Goal: Task Accomplishment & Management: Use online tool/utility

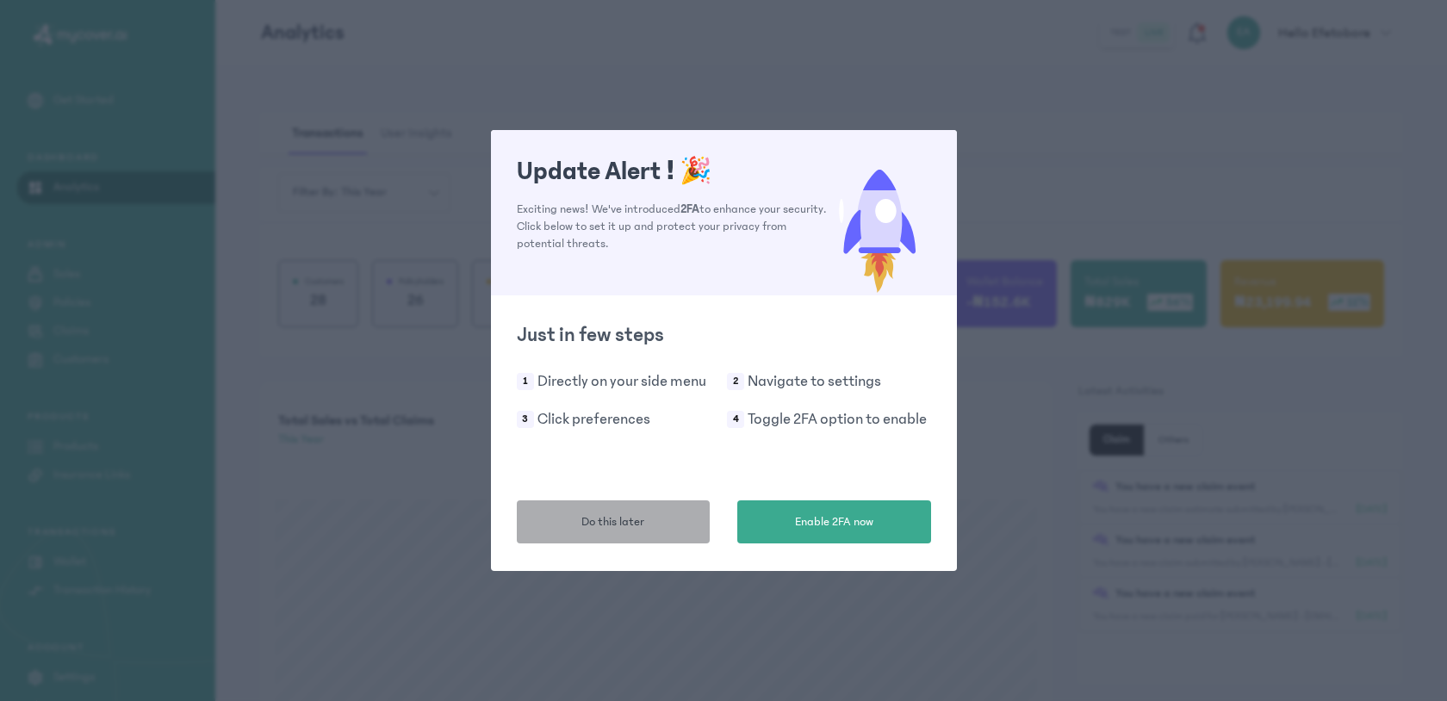
click at [682, 522] on button "Do this later" at bounding box center [614, 521] width 194 height 43
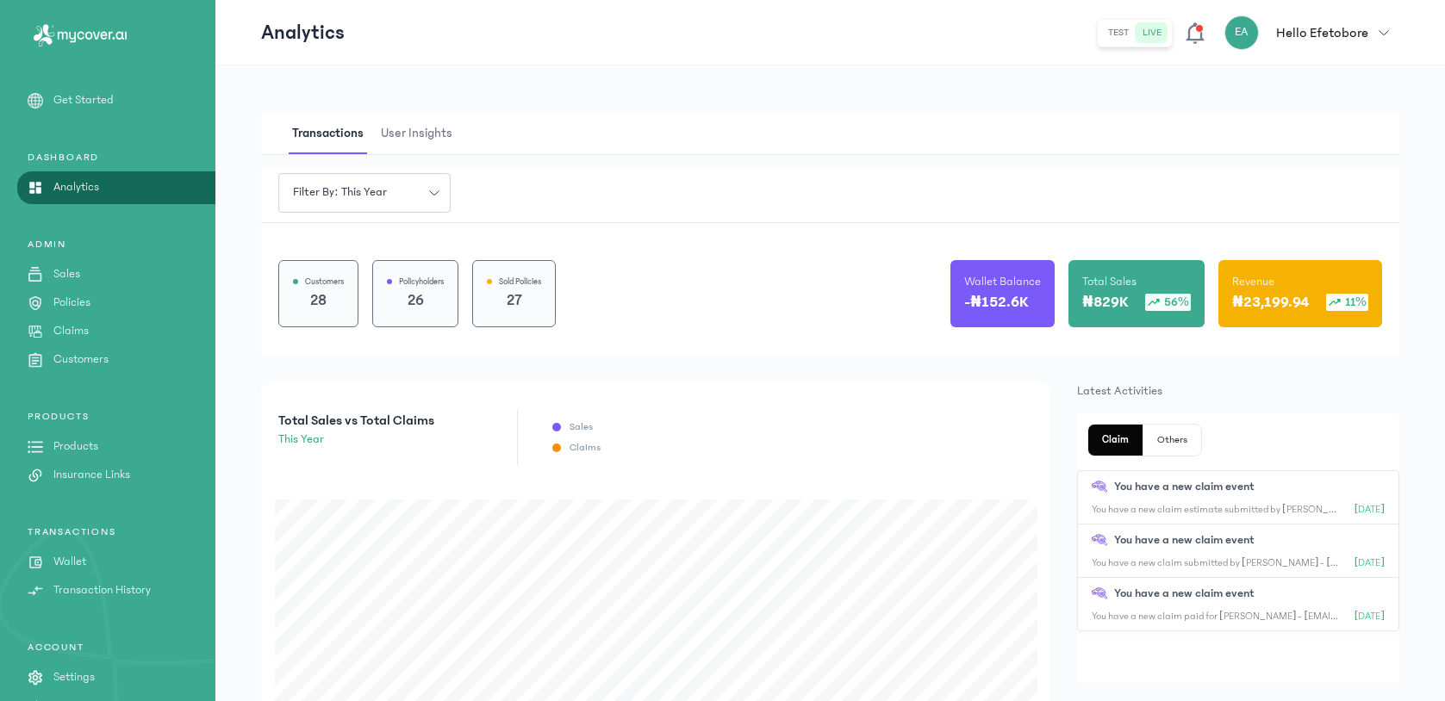
click at [70, 326] on p "Claims" at bounding box center [70, 331] width 35 height 18
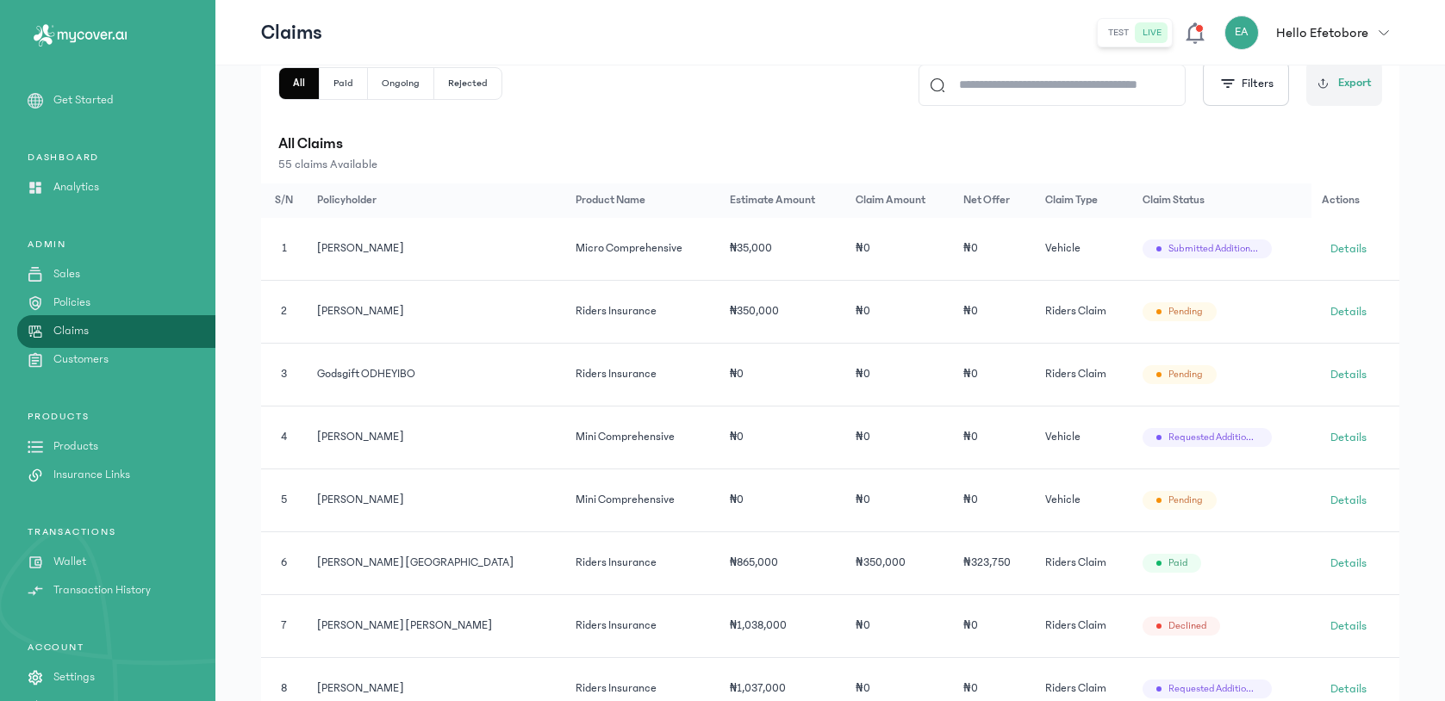
scroll to position [375, 0]
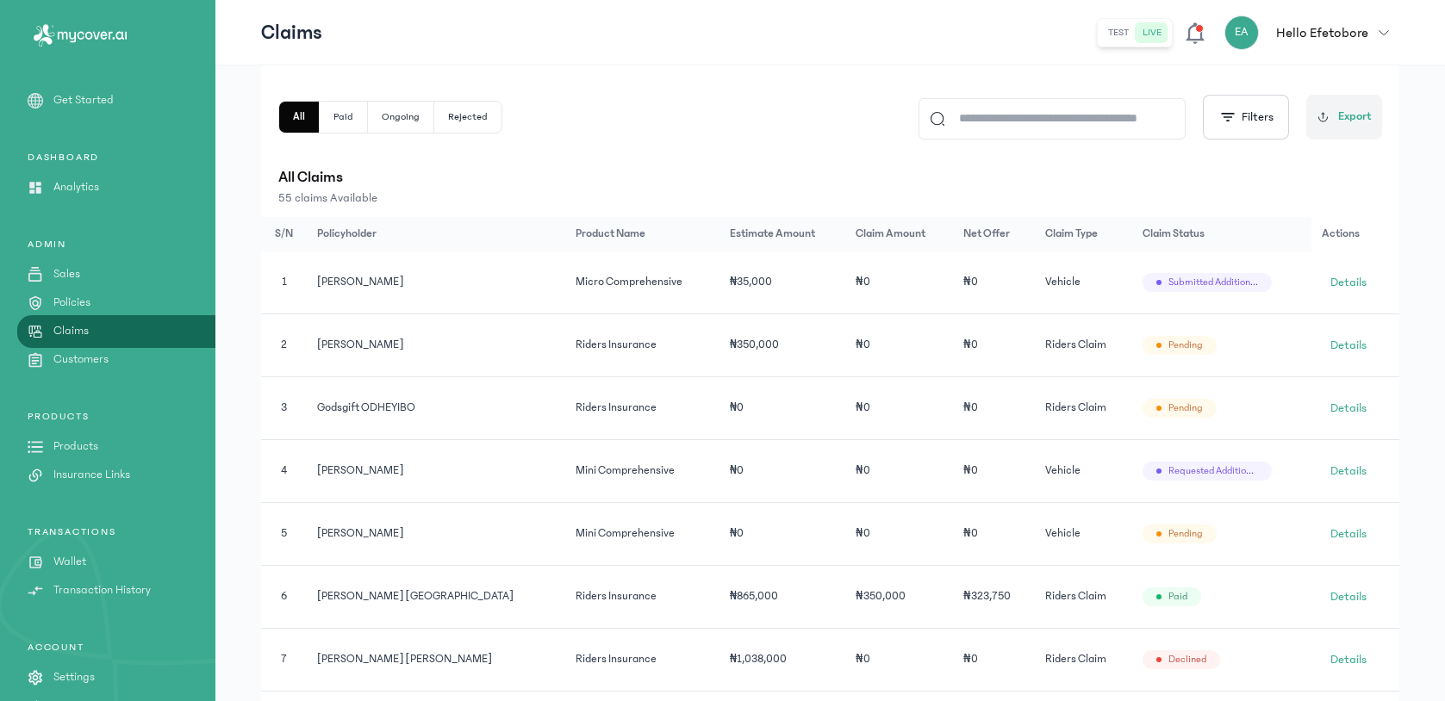
click at [470, 106] on button "Rejected" at bounding box center [467, 117] width 67 height 31
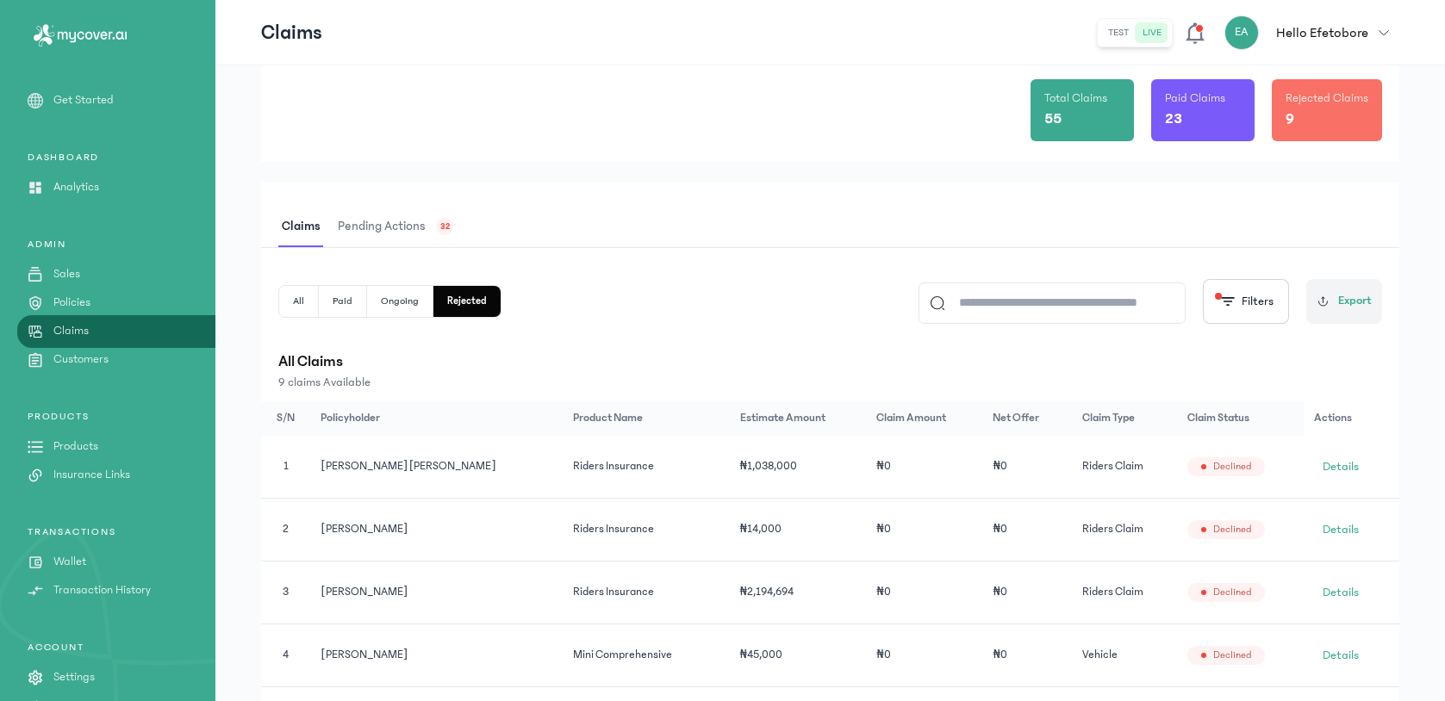
scroll to position [131, 0]
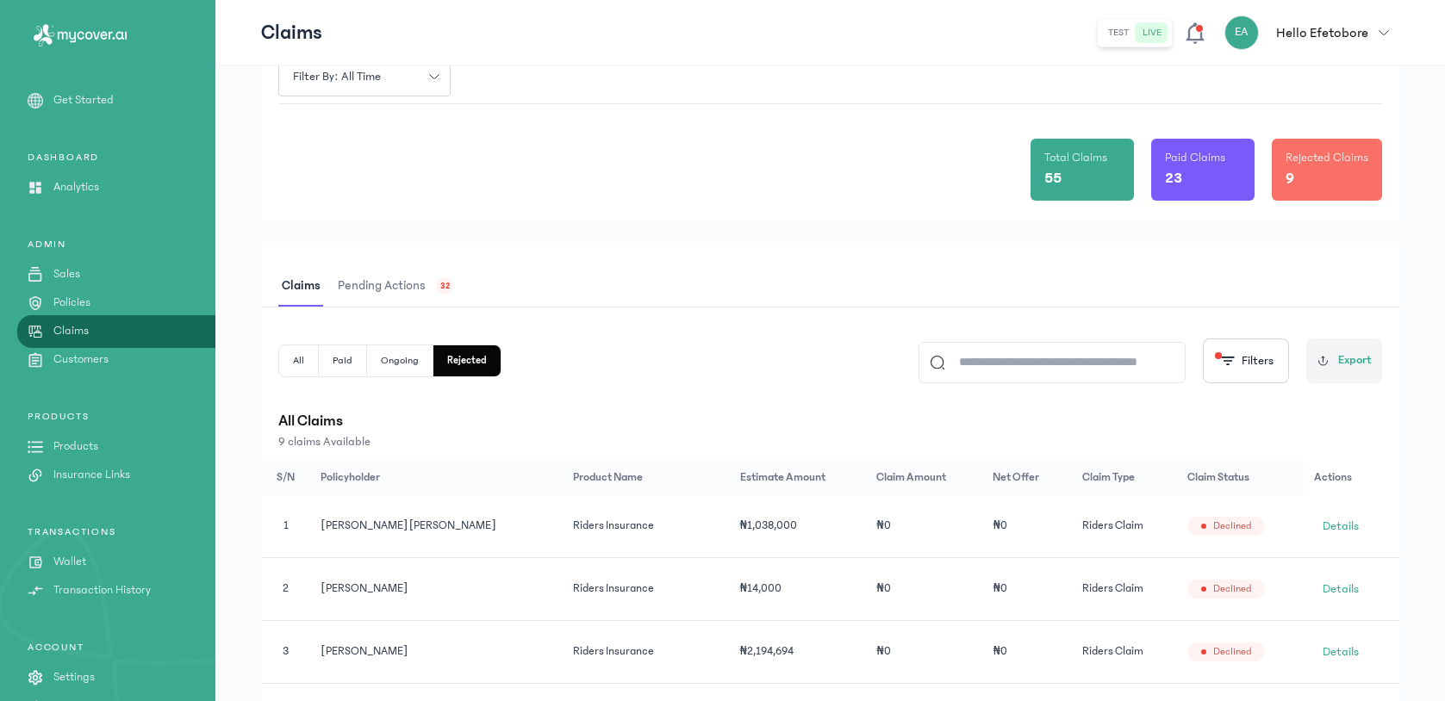
click at [428, 286] on div "Pending actions 32" at bounding box center [393, 286] width 119 height 40
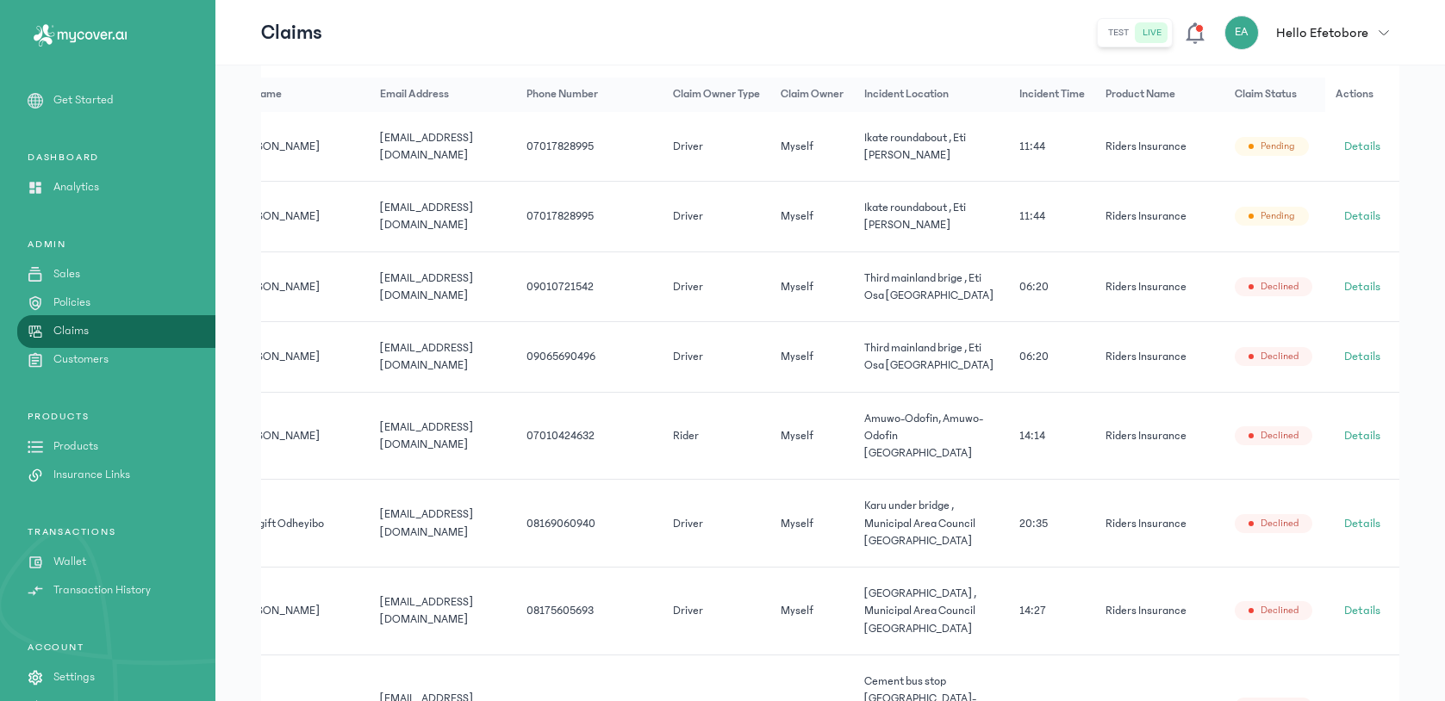
scroll to position [0, 160]
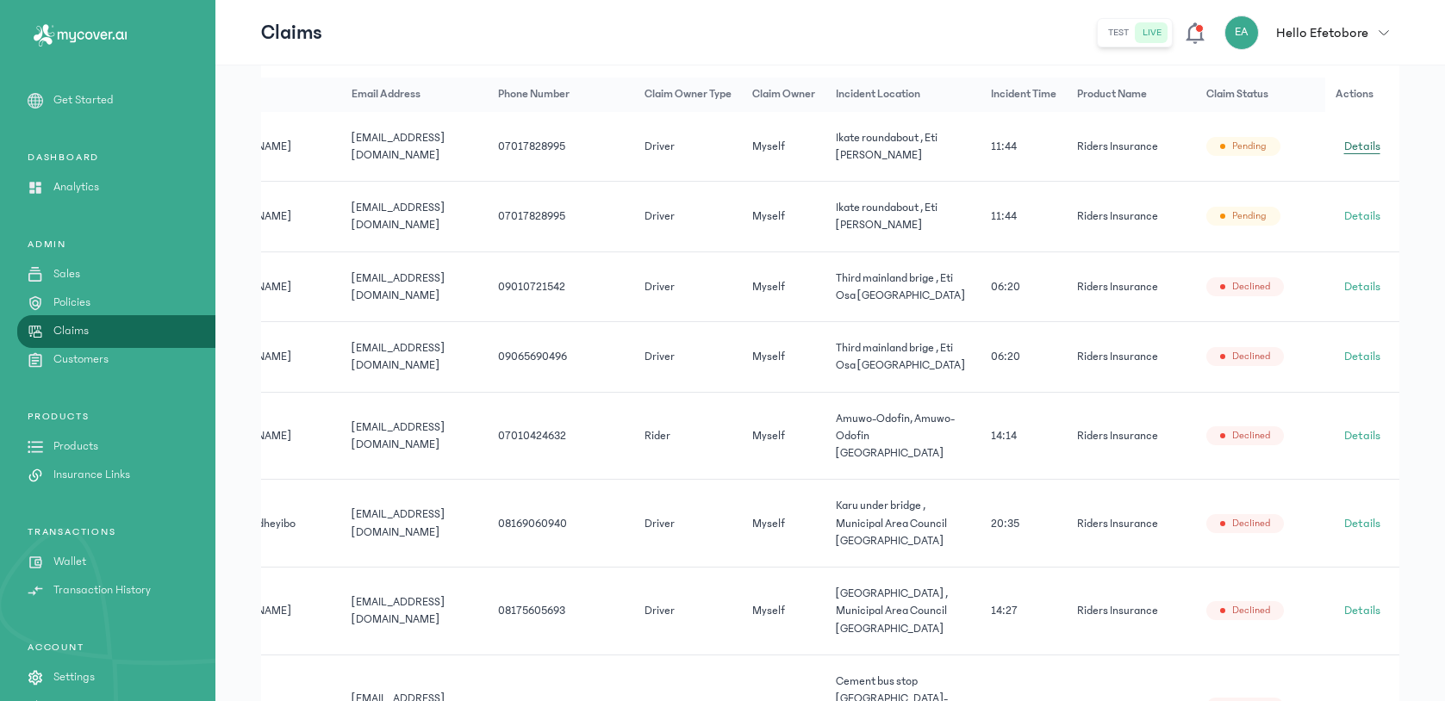
click at [1356, 151] on span "Details" at bounding box center [1362, 146] width 36 height 17
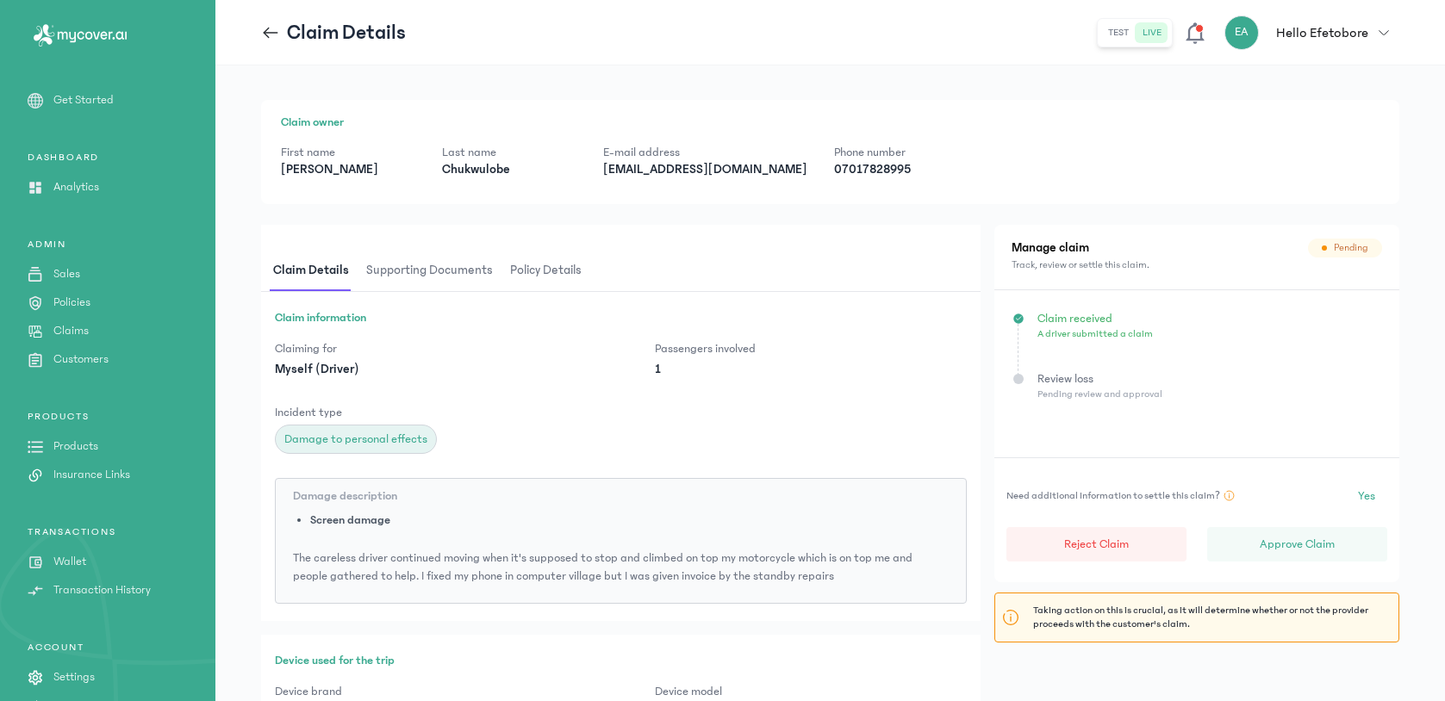
click at [717, 171] on p "[EMAIL_ADDRESS][DOMAIN_NAME]" at bounding box center [704, 169] width 203 height 17
copy p "[EMAIL_ADDRESS][DOMAIN_NAME]"
click at [699, 165] on p "[EMAIL_ADDRESS][DOMAIN_NAME]" at bounding box center [704, 169] width 203 height 17
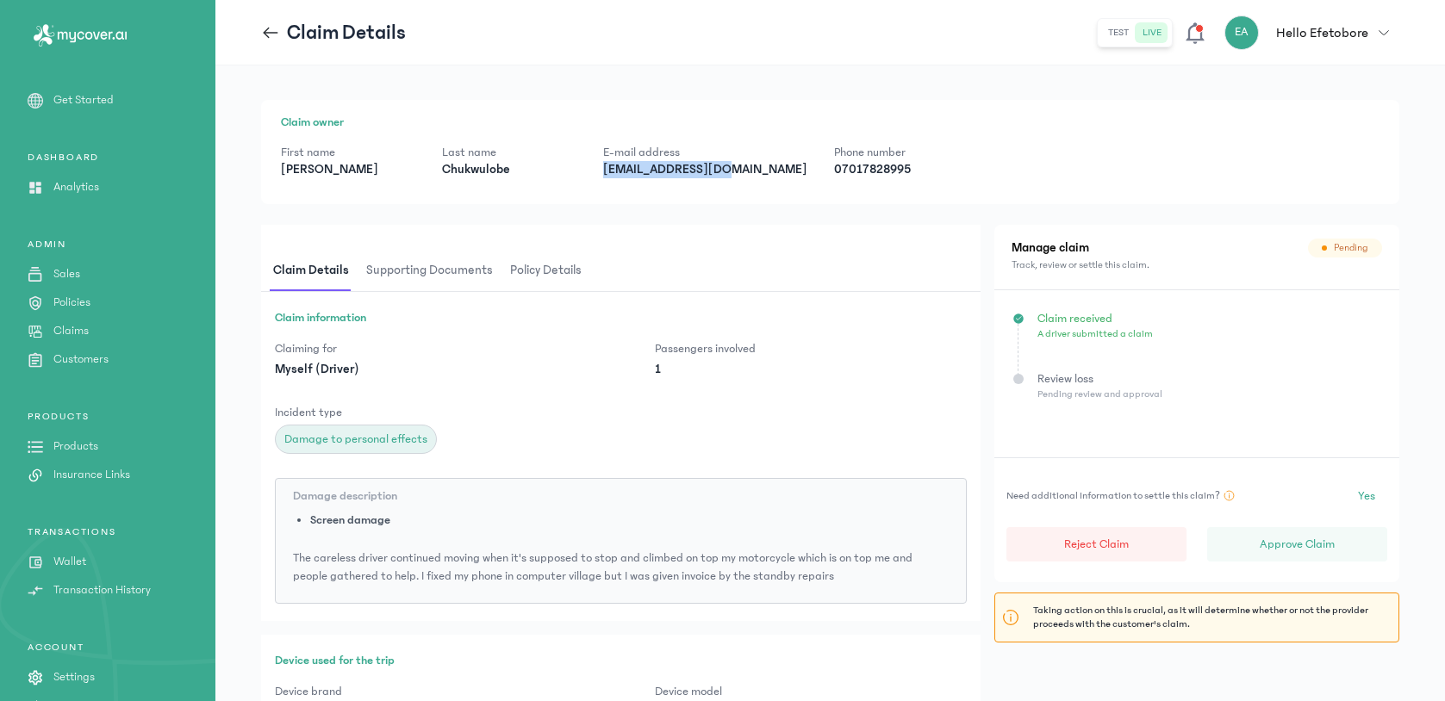
click at [699, 165] on p "[EMAIL_ADDRESS][DOMAIN_NAME]" at bounding box center [704, 169] width 203 height 17
click at [853, 162] on p "07017828995" at bounding box center [901, 169] width 134 height 17
copy p "07017828995"
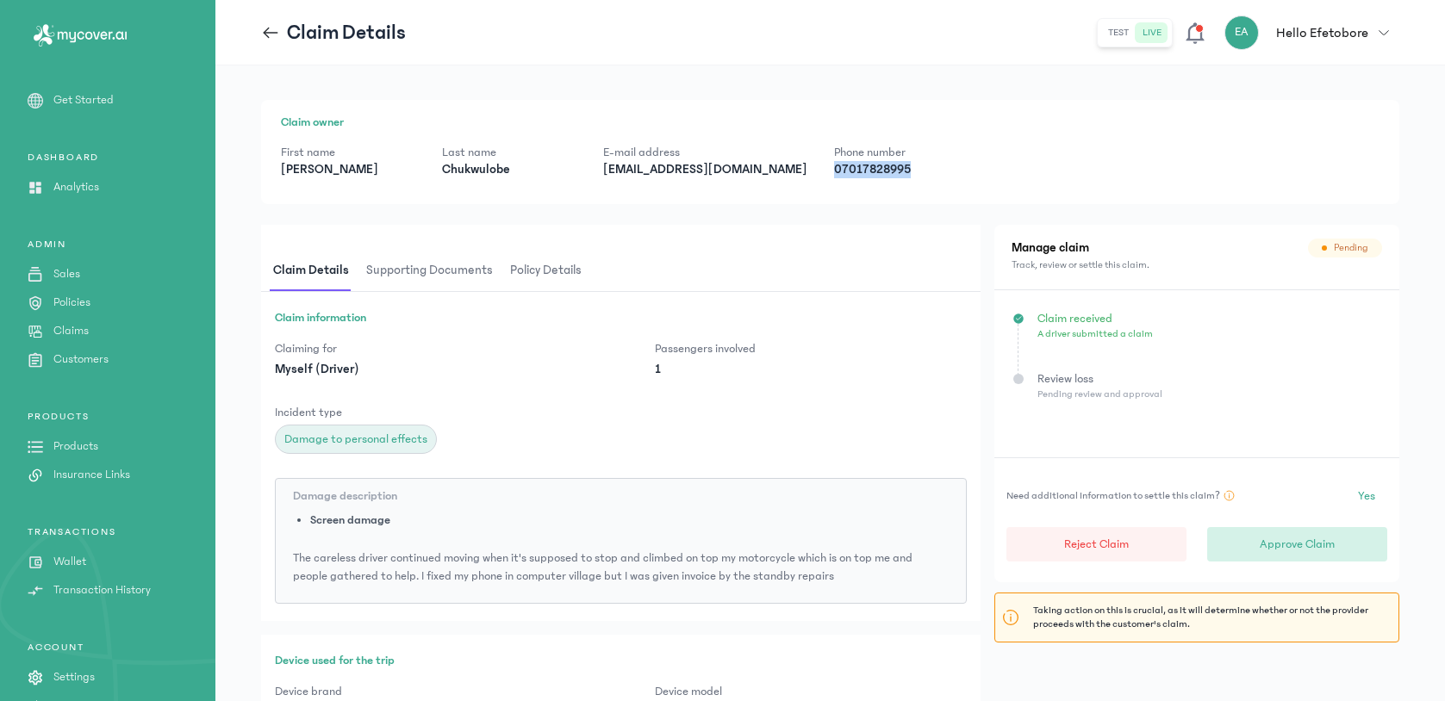
click at [1293, 536] on p "Approve Claim" at bounding box center [1296, 544] width 75 height 17
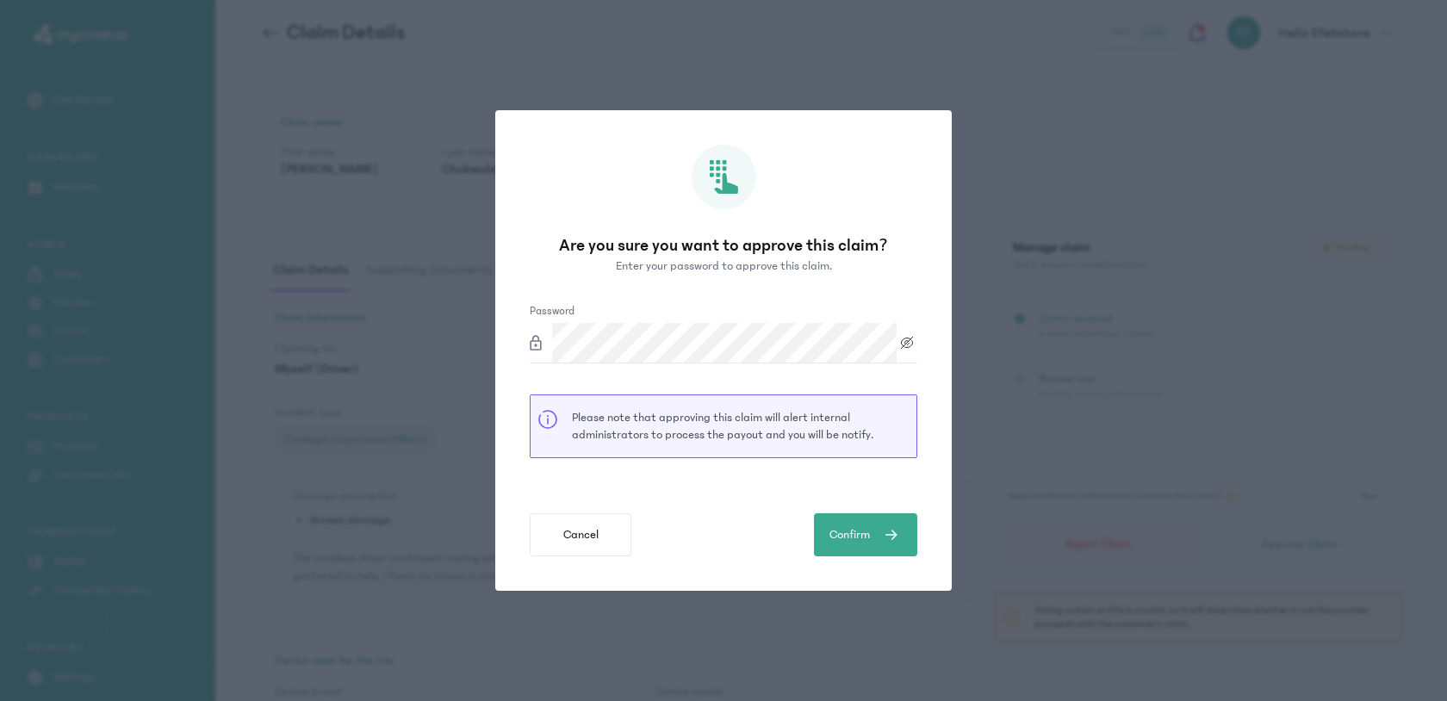
click at [814, 513] on button "Confirm" at bounding box center [865, 534] width 103 height 43
click at [911, 344] on icon at bounding box center [907, 343] width 21 height 14
click at [814, 513] on button "Confirm" at bounding box center [865, 534] width 103 height 43
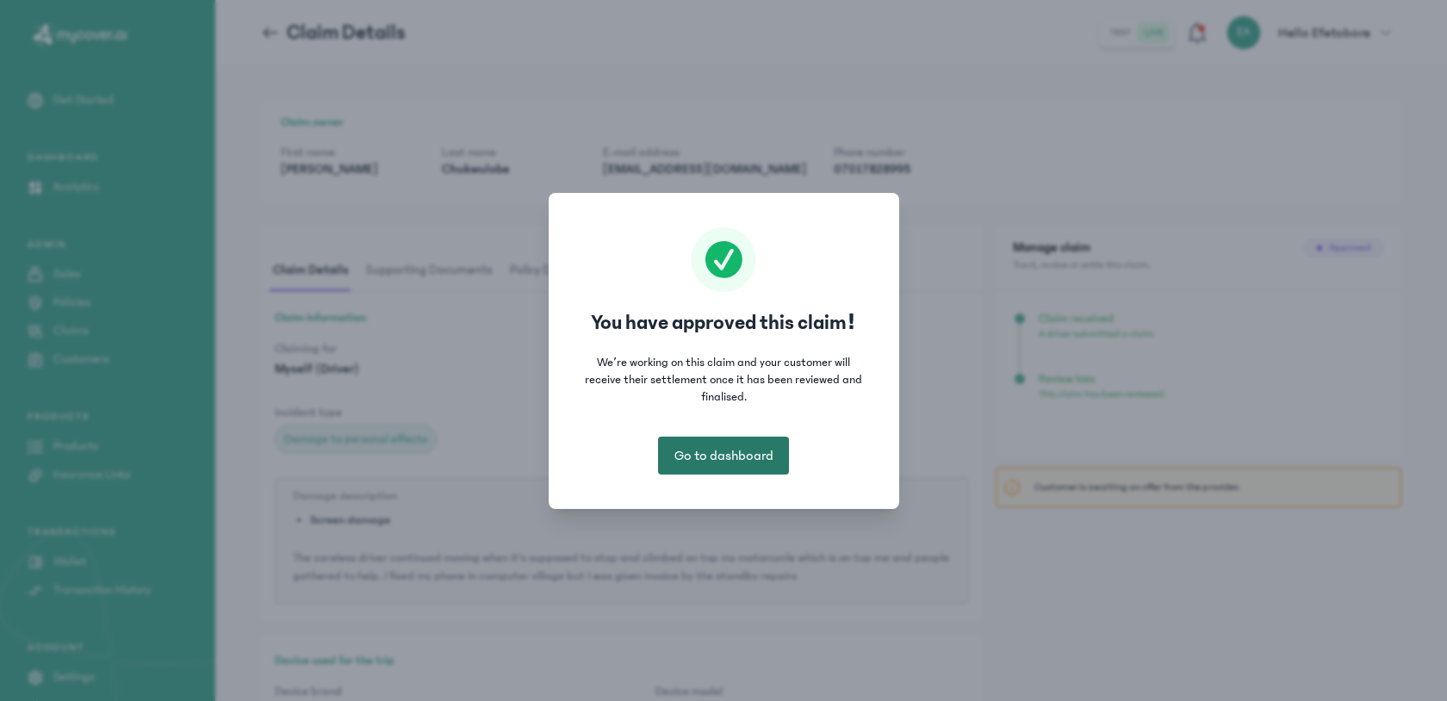
click at [727, 465] on button "Go to dashboard" at bounding box center [723, 456] width 131 height 38
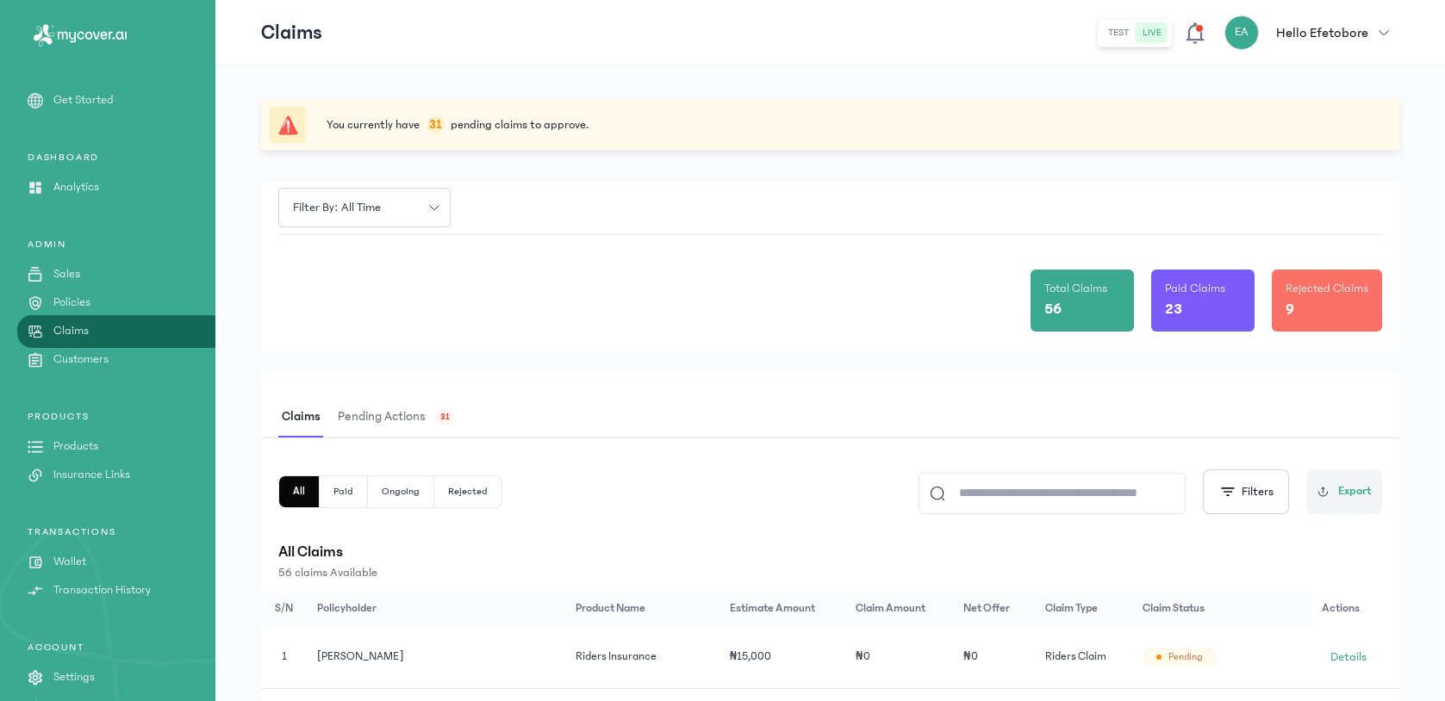
click at [151, 330] on link "Claims" at bounding box center [107, 331] width 215 height 18
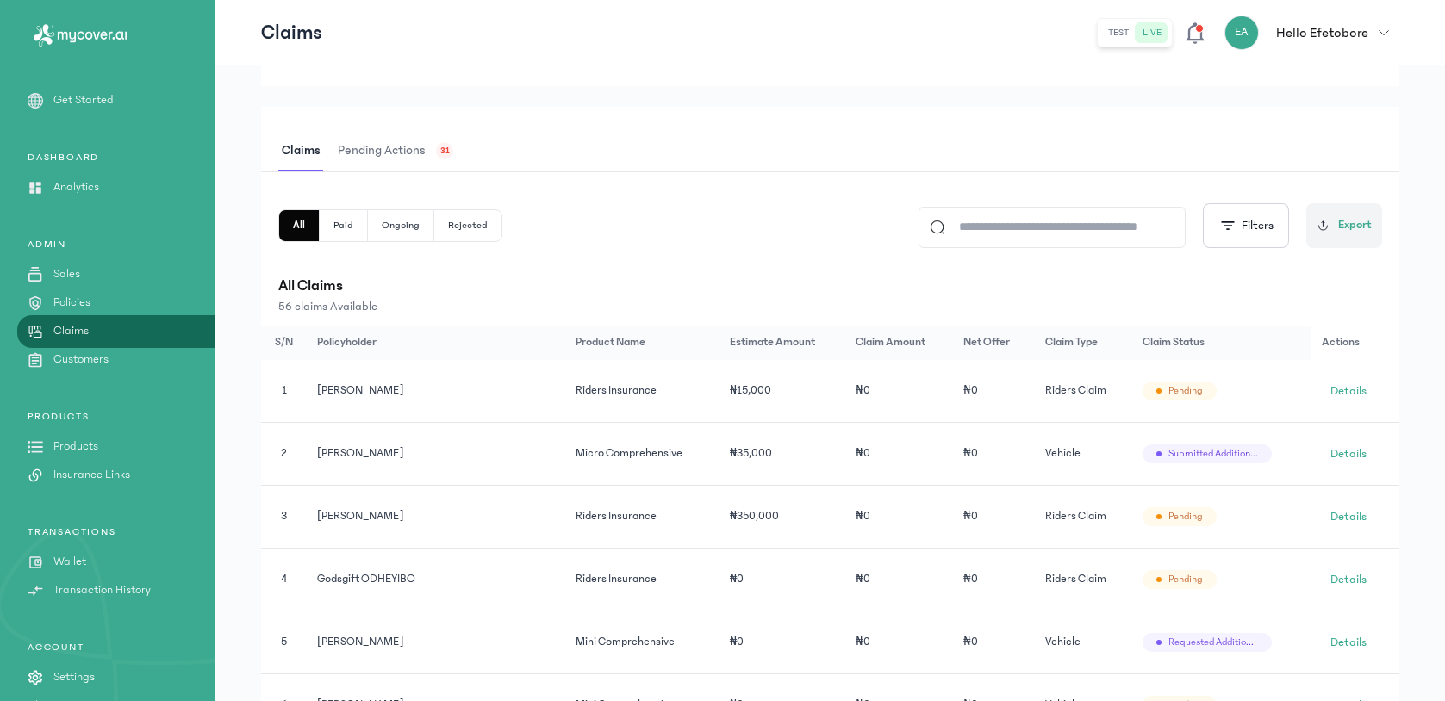
scroll to position [270, 0]
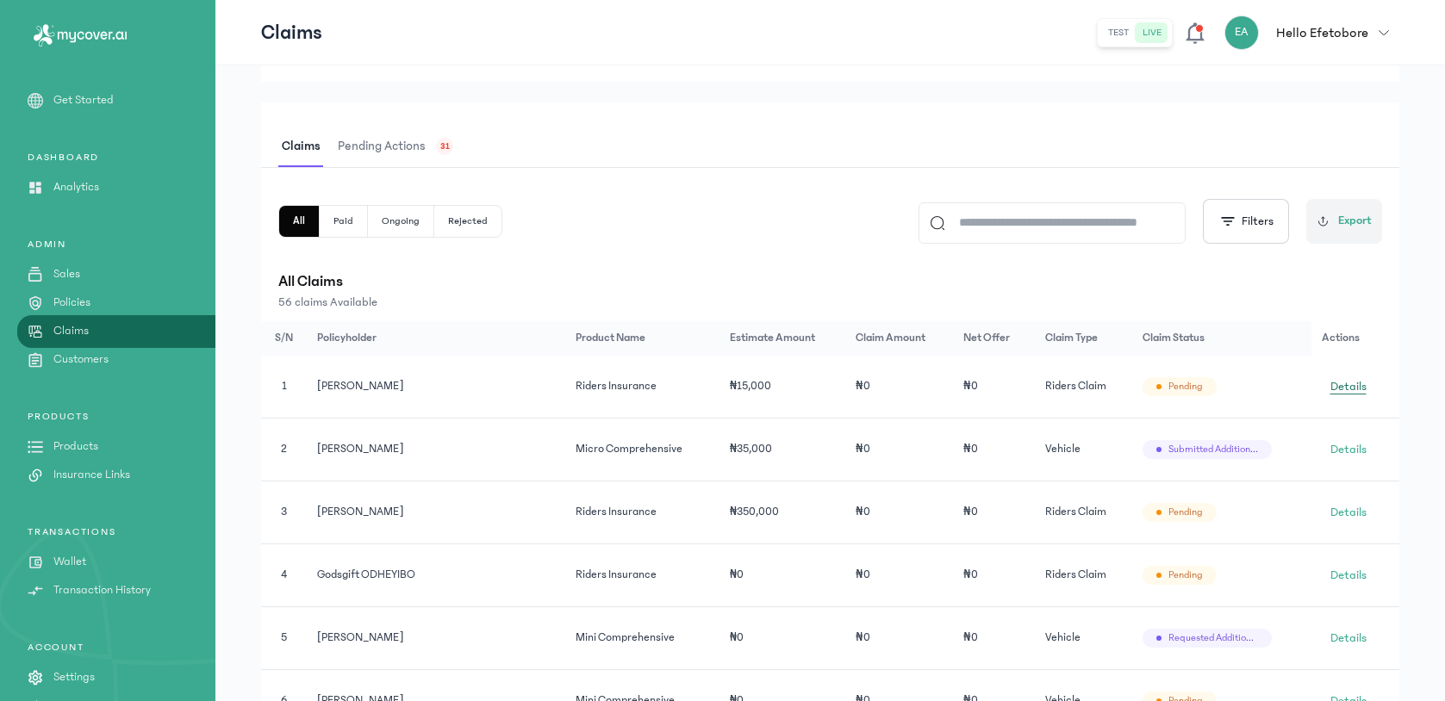
click at [1348, 382] on span "Details" at bounding box center [1348, 386] width 36 height 17
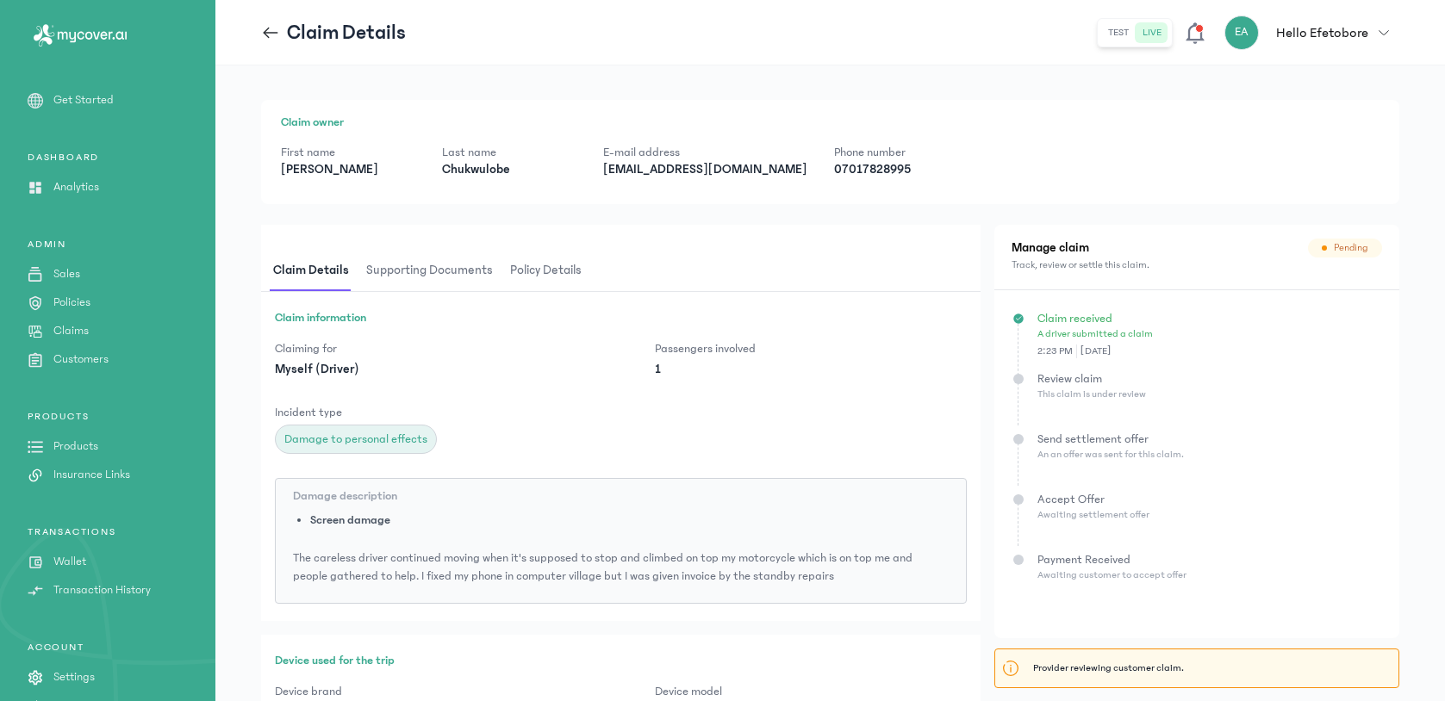
click at [271, 41] on div "Claim Details" at bounding box center [333, 33] width 145 height 28
click at [274, 29] on icon at bounding box center [270, 32] width 19 height 19
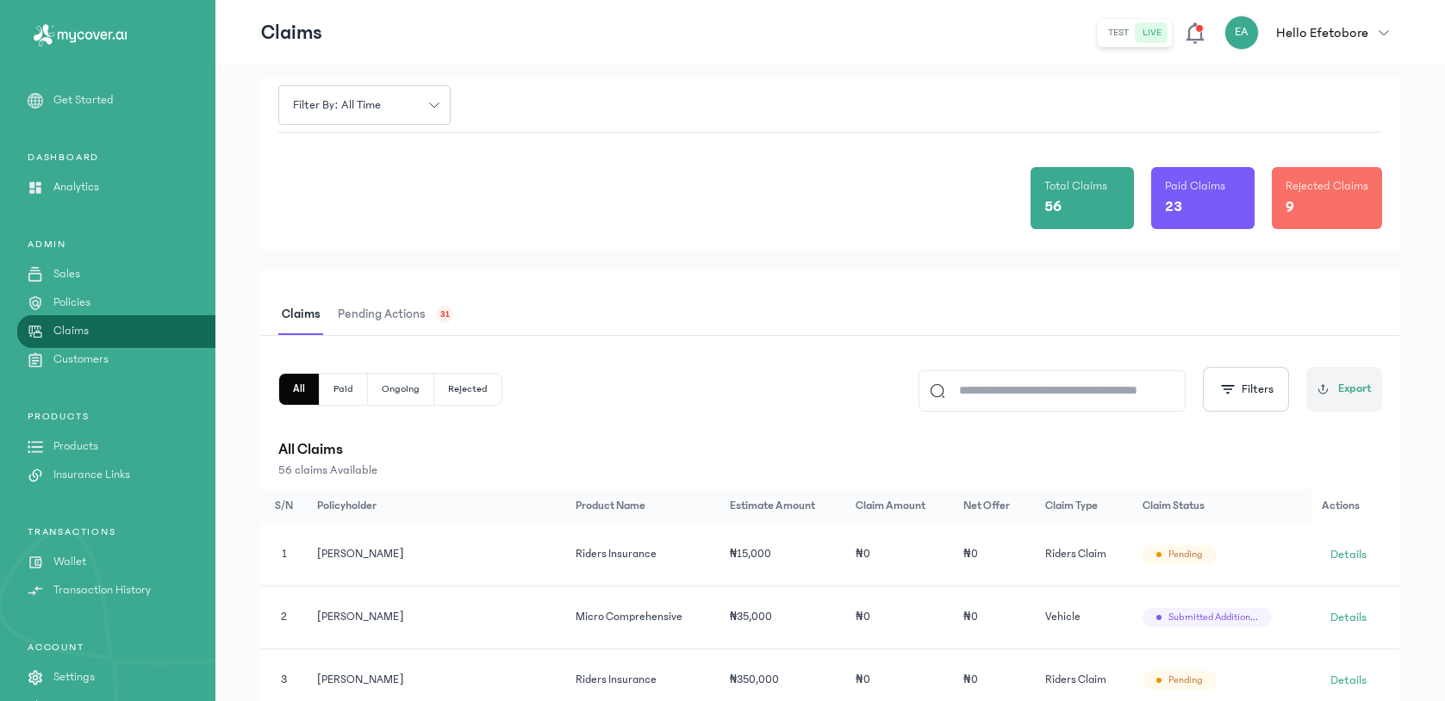
scroll to position [9, 0]
